Goal: Task Accomplishment & Management: Use online tool/utility

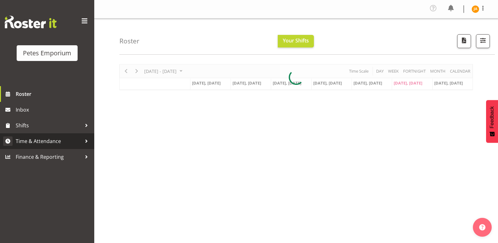
click at [53, 136] on link "Time & Attendance" at bounding box center [47, 141] width 94 height 16
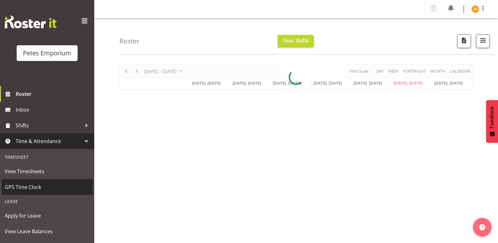
click at [41, 185] on span "GPS Time Clock" at bounding box center [47, 186] width 85 height 9
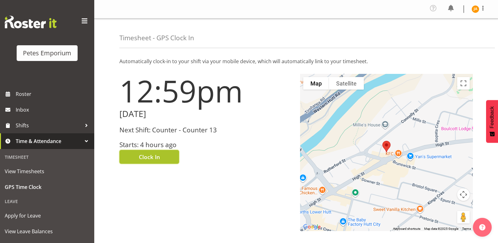
click at [163, 157] on button "Clock In" at bounding box center [149, 157] width 60 height 14
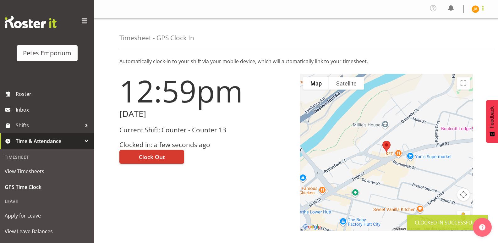
click at [480, 7] on span at bounding box center [483, 8] width 8 height 8
click at [450, 38] on link "Log Out" at bounding box center [456, 34] width 60 height 11
